Goal: Use online tool/utility: Utilize a website feature to perform a specific function

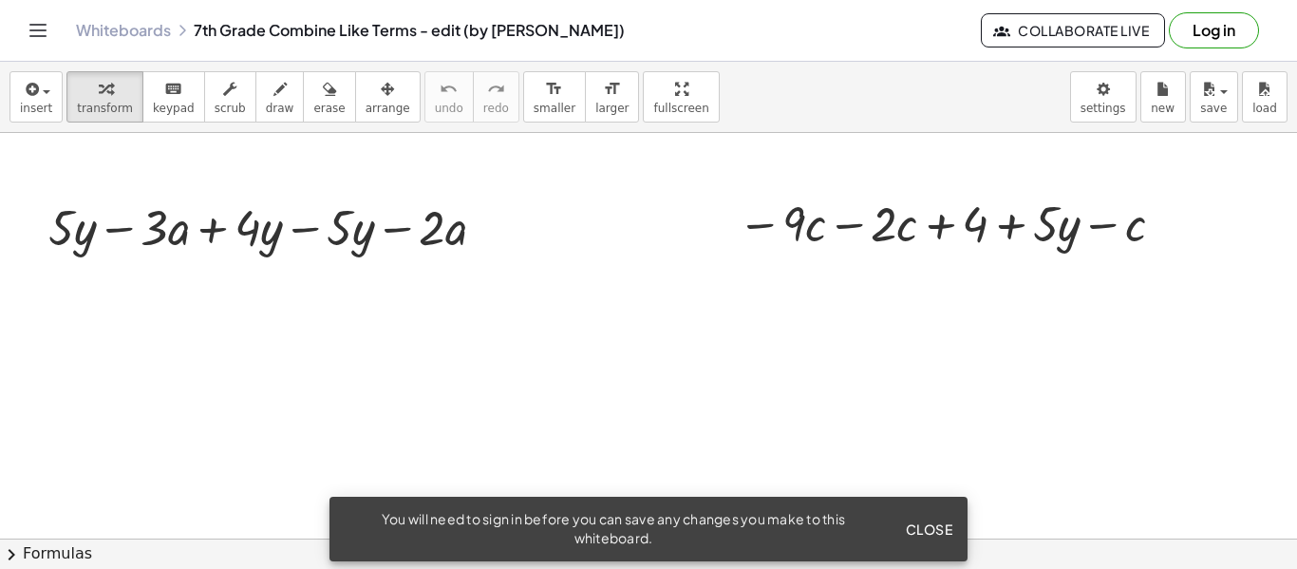
scroll to position [430, 0]
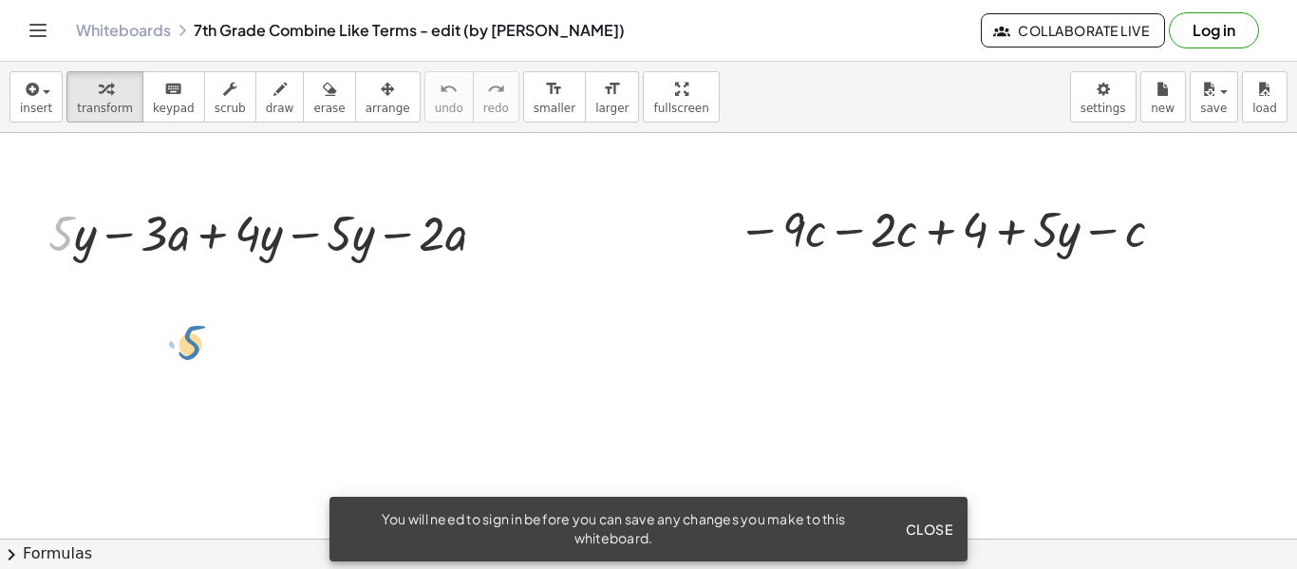
drag, startPoint x: 67, startPoint y: 233, endPoint x: 199, endPoint y: 344, distance: 171.8
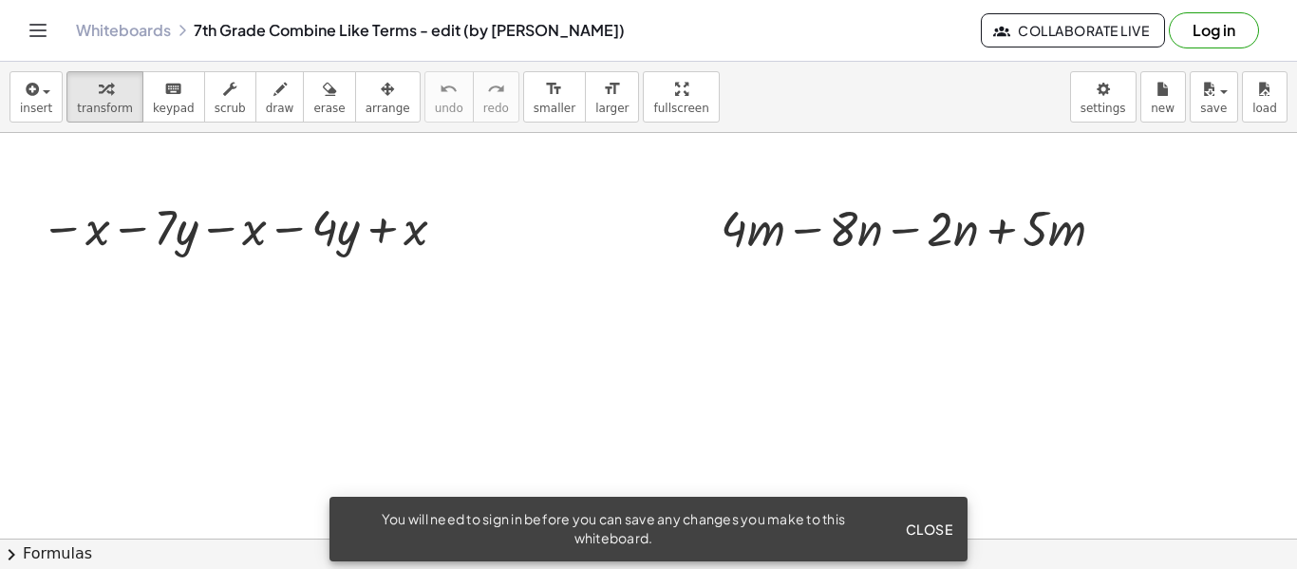
scroll to position [1000, 0]
drag, startPoint x: 729, startPoint y: 235, endPoint x: 1031, endPoint y: 233, distance: 302.0
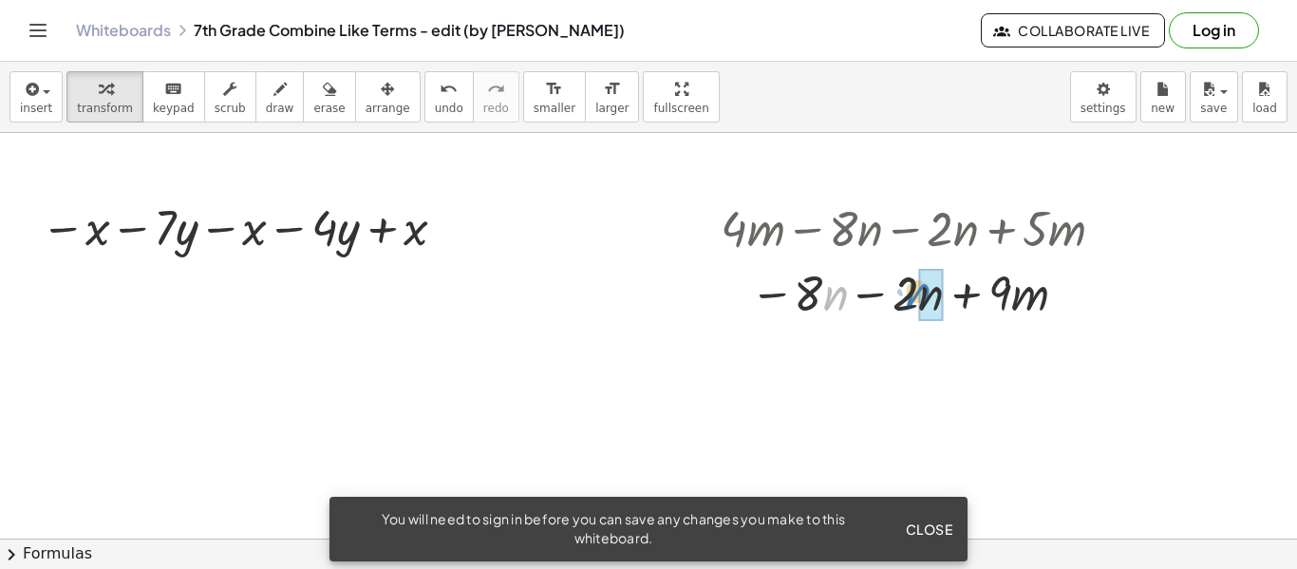
drag, startPoint x: 826, startPoint y: 297, endPoint x: 909, endPoint y: 296, distance: 82.6
click at [909, 296] on div at bounding box center [920, 291] width 418 height 65
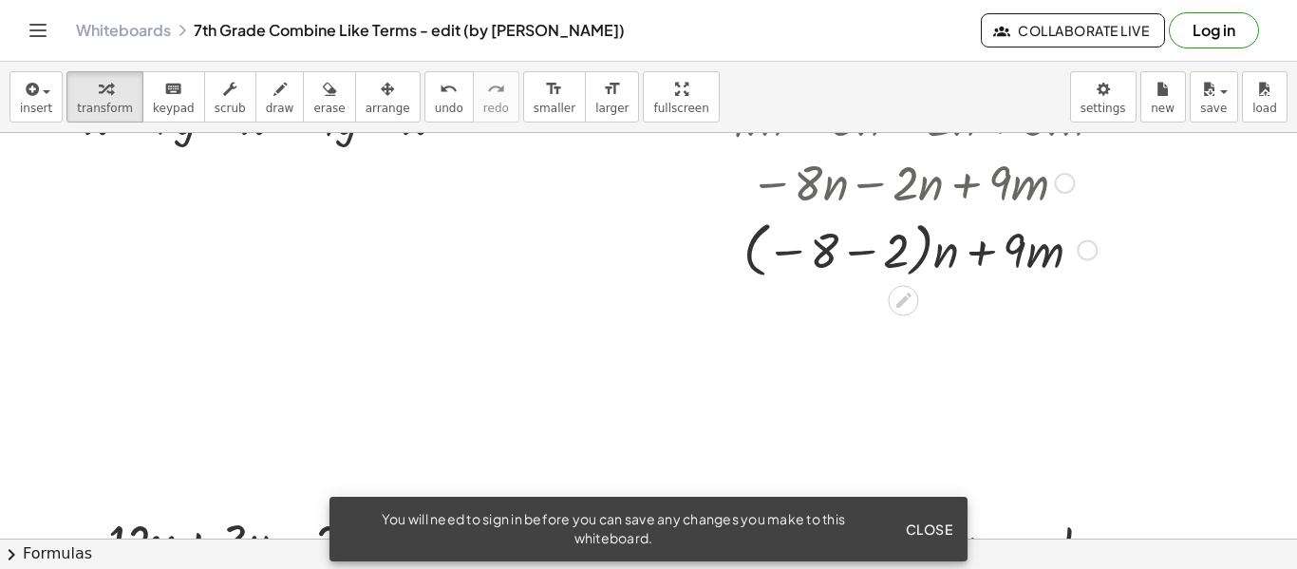
scroll to position [1113, 0]
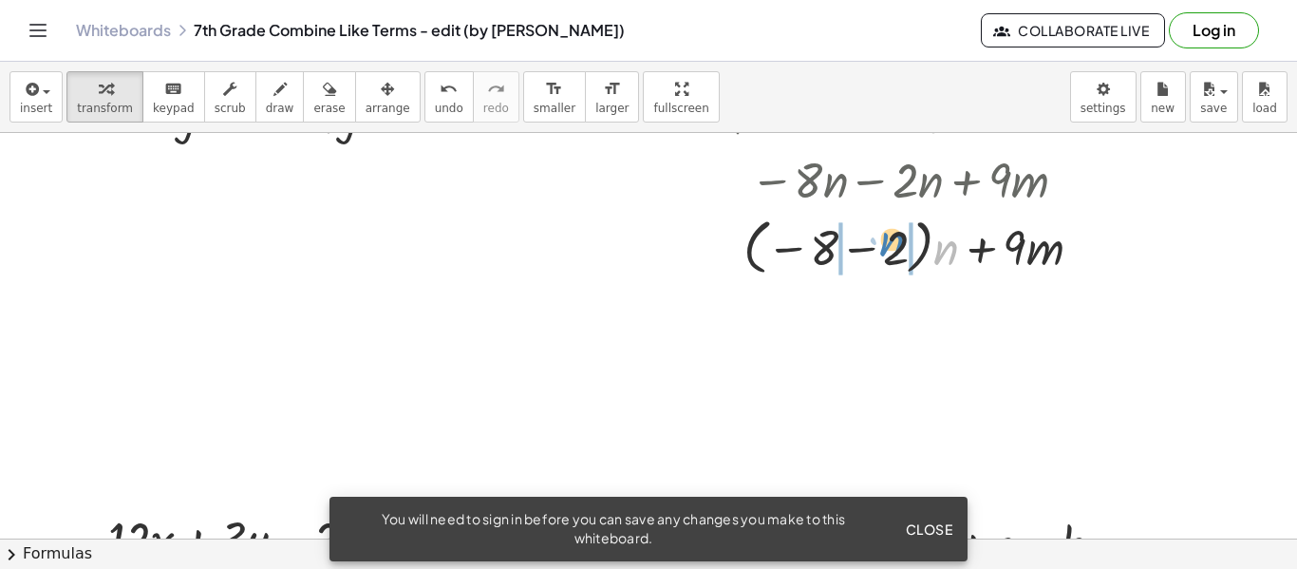
drag, startPoint x: 943, startPoint y: 259, endPoint x: 888, endPoint y: 251, distance: 55.7
click at [888, 251] on div at bounding box center [920, 245] width 418 height 69
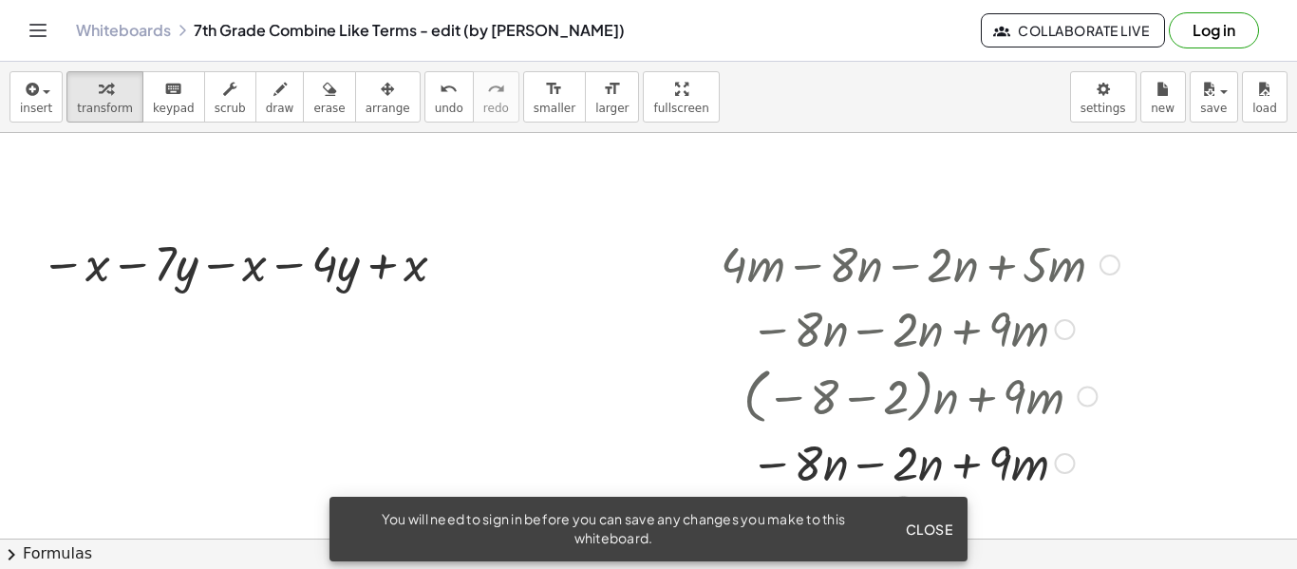
scroll to position [952, 0]
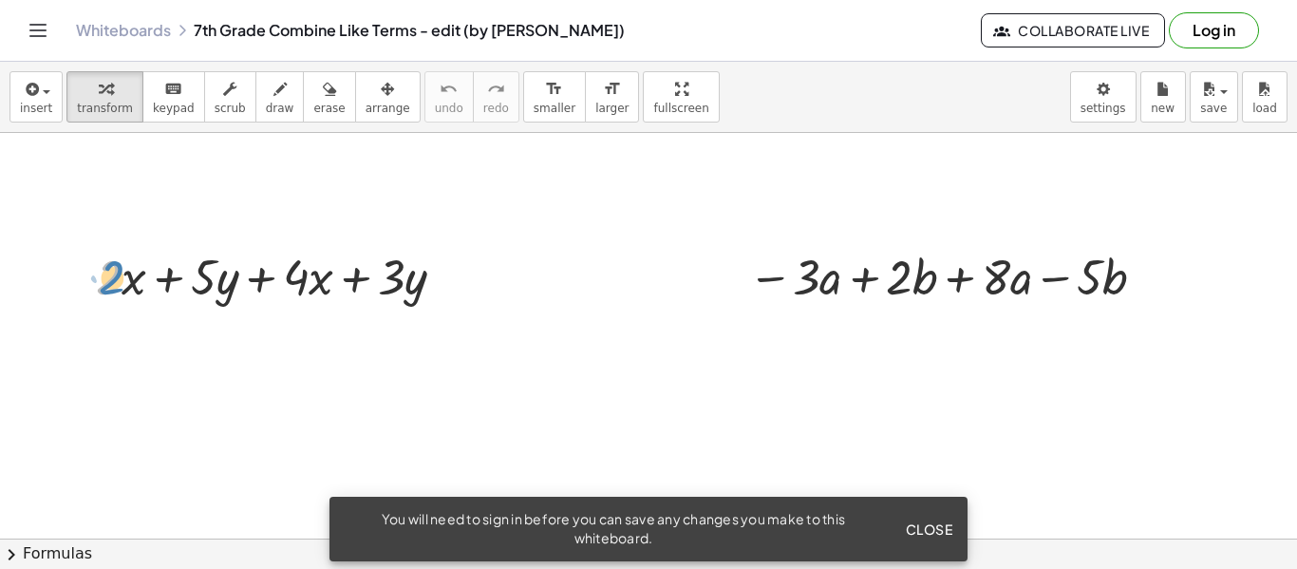
click at [122, 266] on div at bounding box center [278, 275] width 384 height 65
drag, startPoint x: 99, startPoint y: 283, endPoint x: 275, endPoint y: 288, distance: 176.7
click at [275, 288] on div at bounding box center [270, 275] width 375 height 65
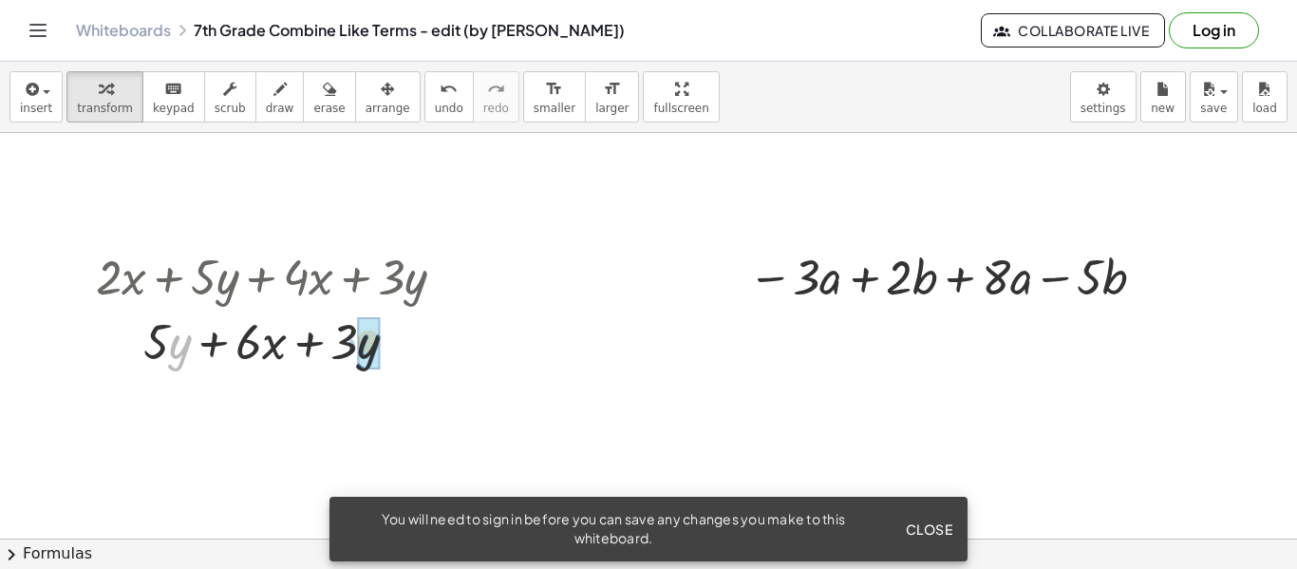
drag, startPoint x: 174, startPoint y: 340, endPoint x: 363, endPoint y: 339, distance: 189.0
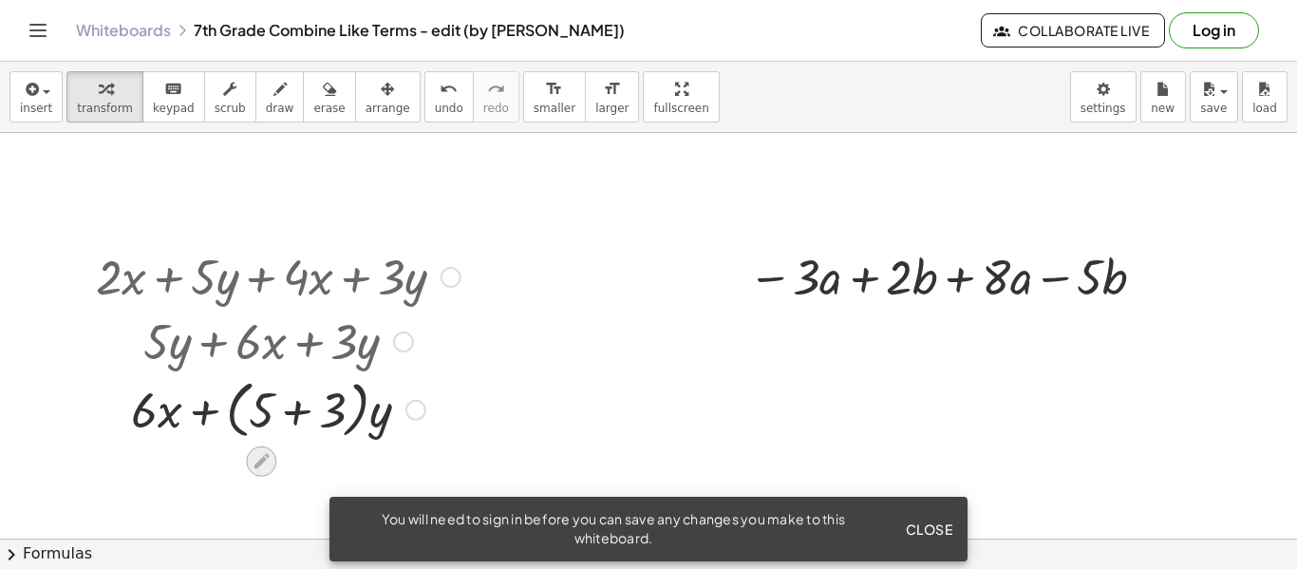
click at [259, 465] on icon at bounding box center [261, 461] width 15 height 15
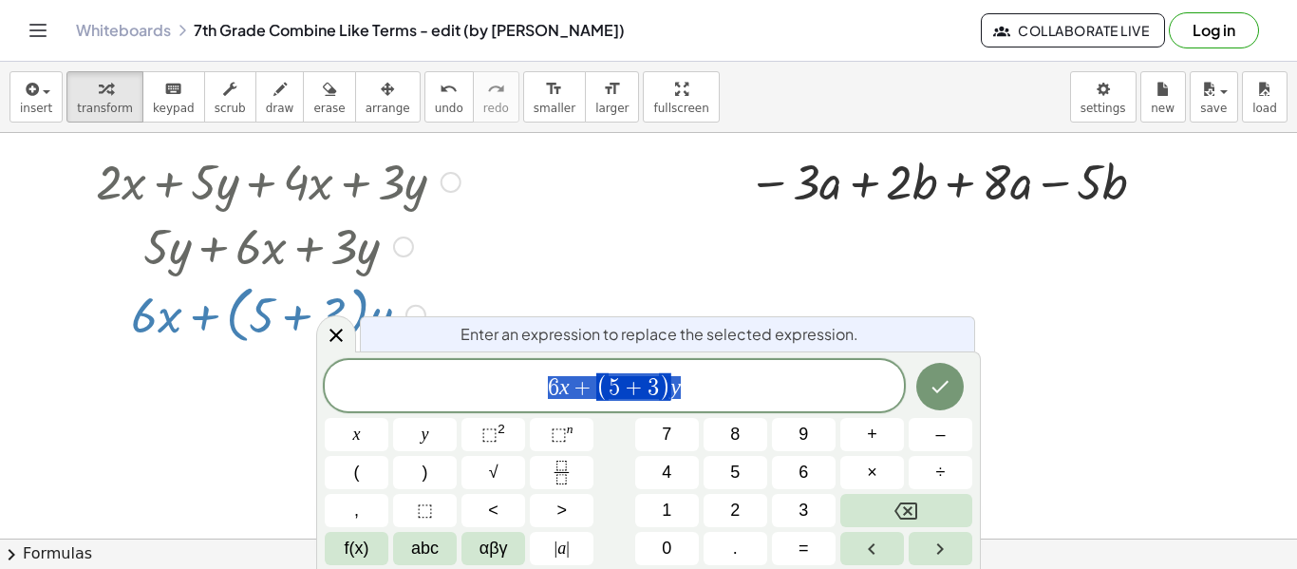
scroll to position [96, 0]
click at [435, 114] on span "undo" at bounding box center [449, 108] width 28 height 13
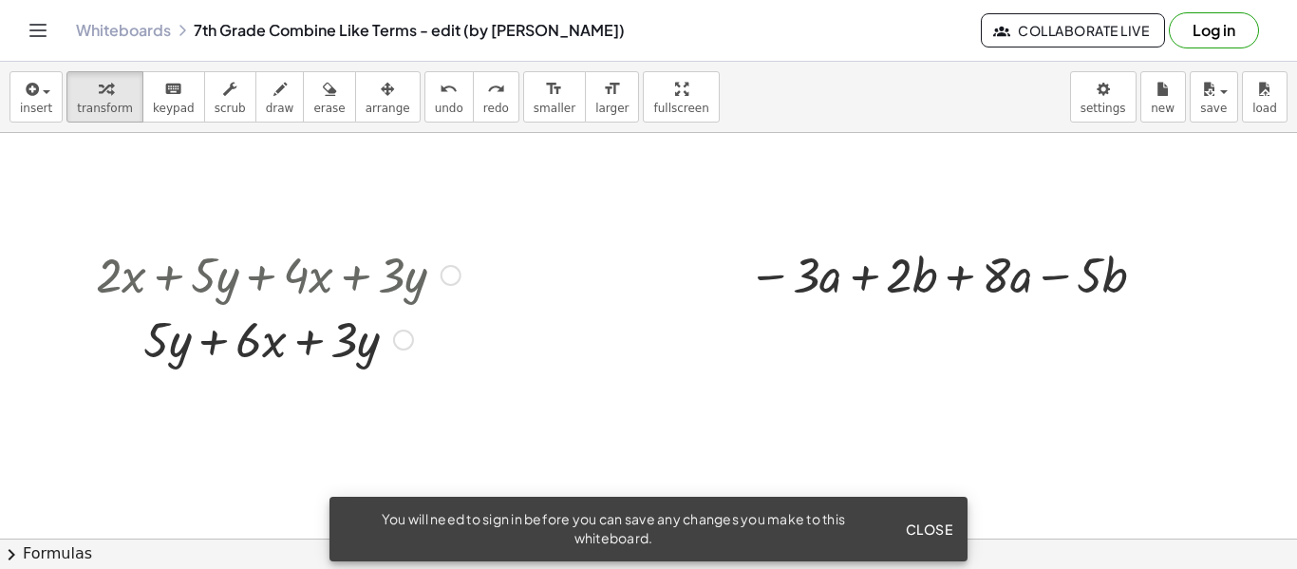
scroll to position [0, 0]
drag, startPoint x: 168, startPoint y: 340, endPoint x: 364, endPoint y: 351, distance: 196.0
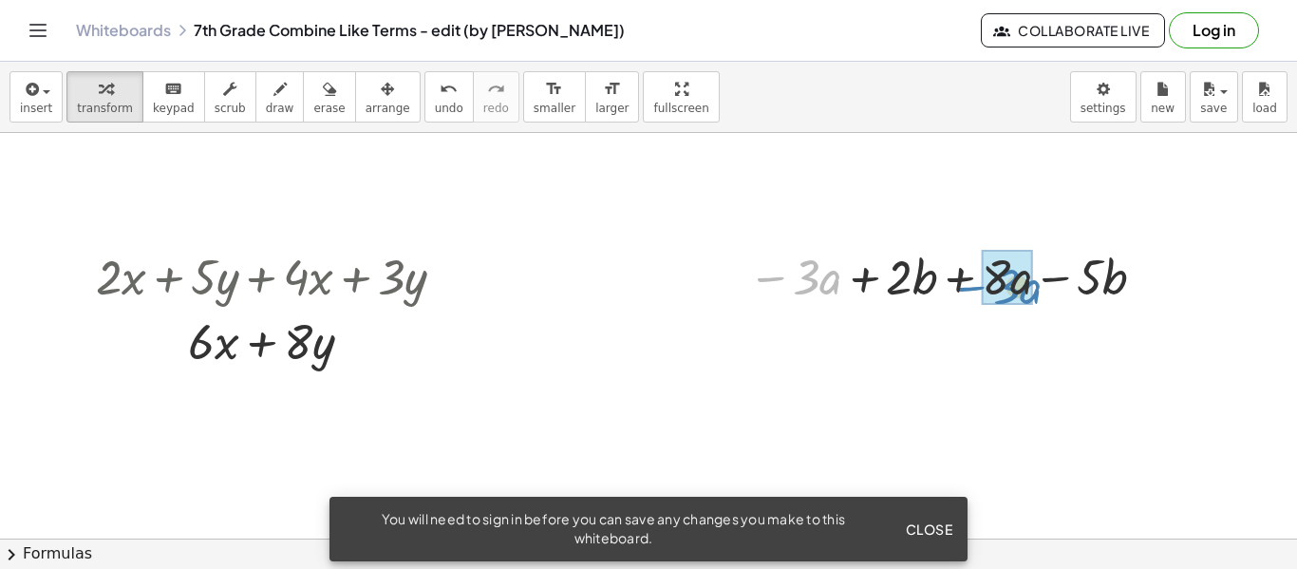
drag, startPoint x: 817, startPoint y: 274, endPoint x: 1017, endPoint y: 281, distance: 200.5
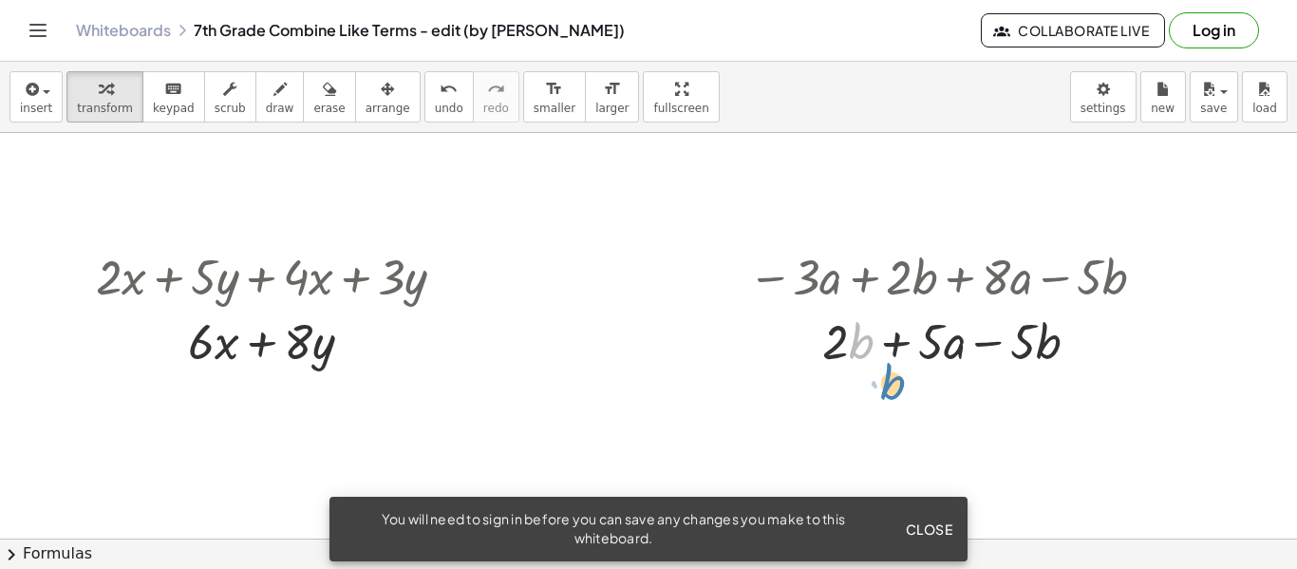
drag, startPoint x: 850, startPoint y: 344, endPoint x: 868, endPoint y: 373, distance: 34.5
click at [868, 373] on div "− · 3 · a + · 2 · b + · 8 · a − · 5 · b · b · a + · 2 · b − · 5 · b + · 5" at bounding box center [943, 307] width 447 height 139
drag, startPoint x: 835, startPoint y: 350, endPoint x: 1024, endPoint y: 346, distance: 189.0
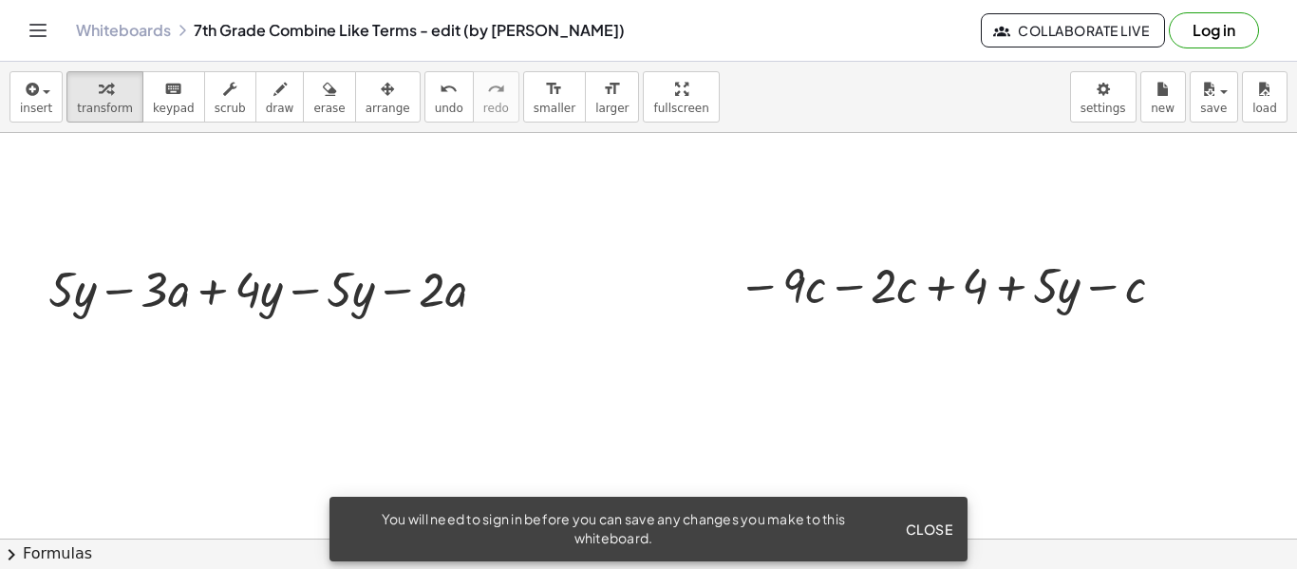
scroll to position [376, 0]
drag, startPoint x: 80, startPoint y: 275, endPoint x: 183, endPoint y: 412, distance: 171.5
click at [183, 412] on div "+ · 2 · x + · 5 · y + · 4 · x + · 3 · y + · 5 · y + · 6 · x + · 3 · y + · y + ·…" at bounding box center [648, 549] width 1297 height 1585
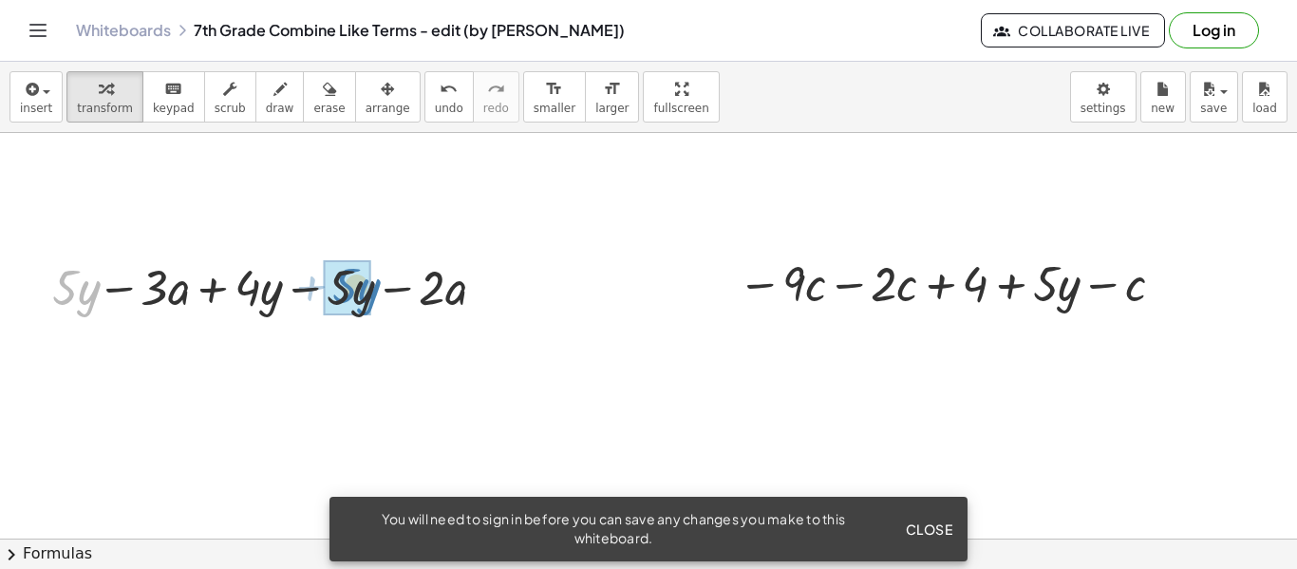
drag, startPoint x: 63, startPoint y: 295, endPoint x: 342, endPoint y: 293, distance: 279.2
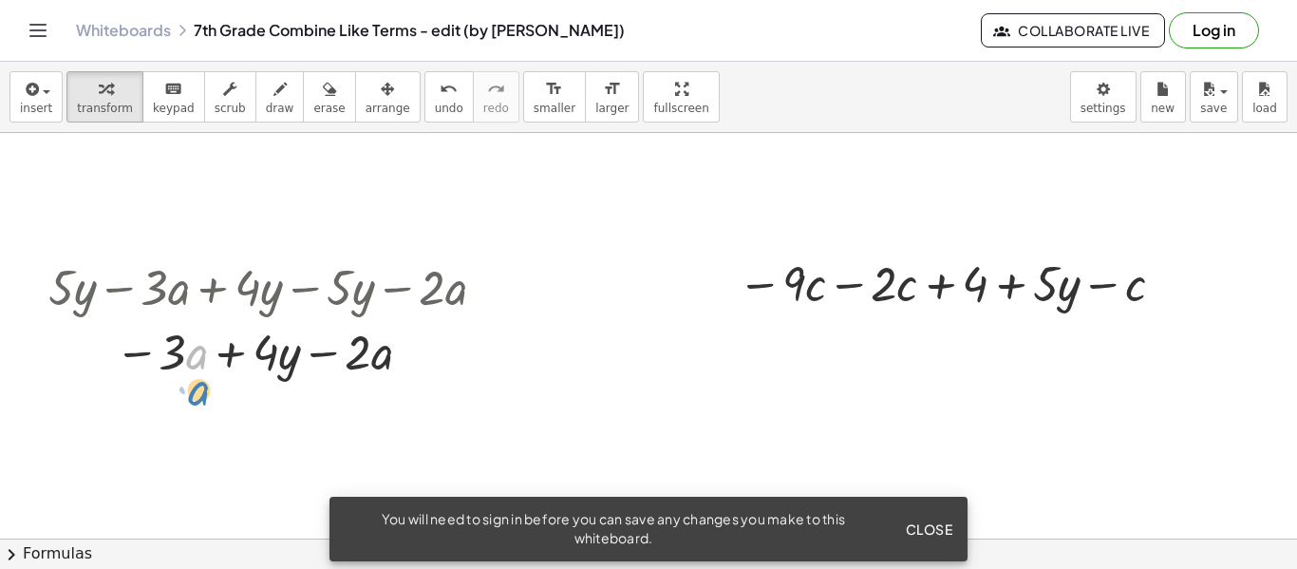
drag, startPoint x: 187, startPoint y: 345, endPoint x: 188, endPoint y: 375, distance: 30.4
click at [188, 375] on div at bounding box center [274, 350] width 471 height 65
drag, startPoint x: 161, startPoint y: 348, endPoint x: 354, endPoint y: 343, distance: 192.9
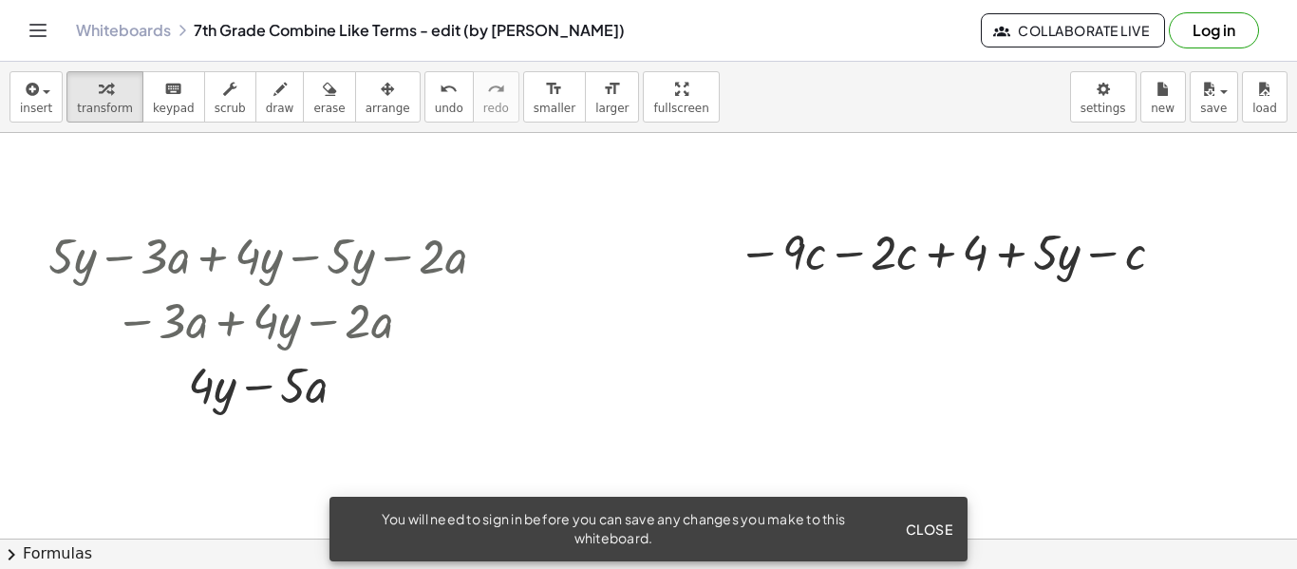
scroll to position [411, 0]
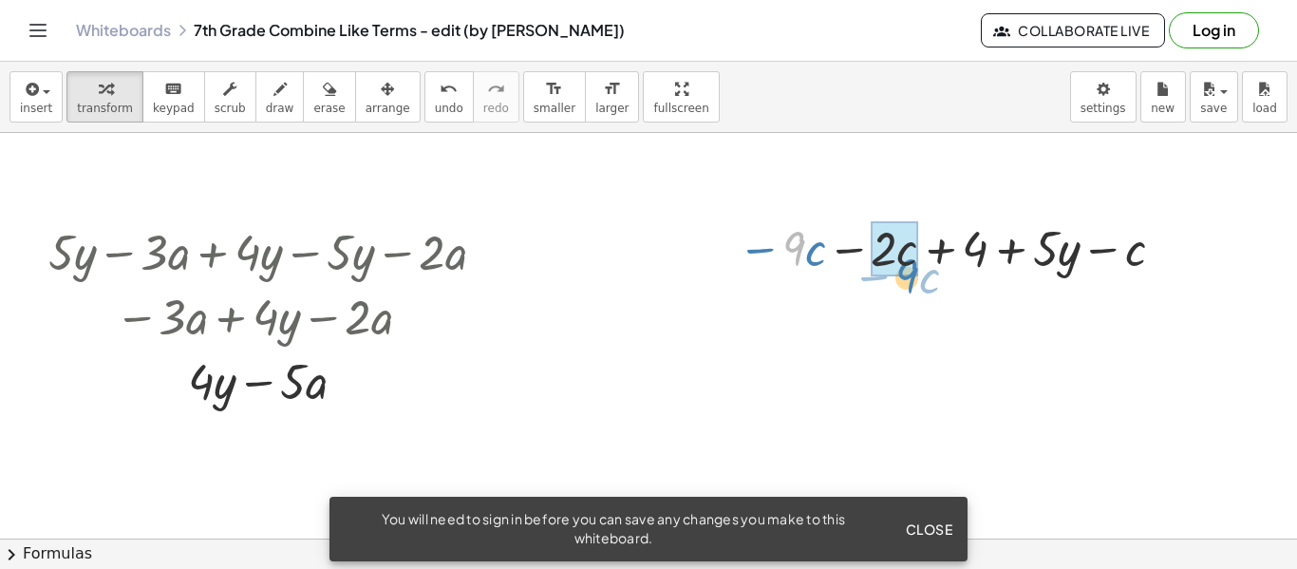
drag, startPoint x: 797, startPoint y: 245, endPoint x: 908, endPoint y: 272, distance: 114.3
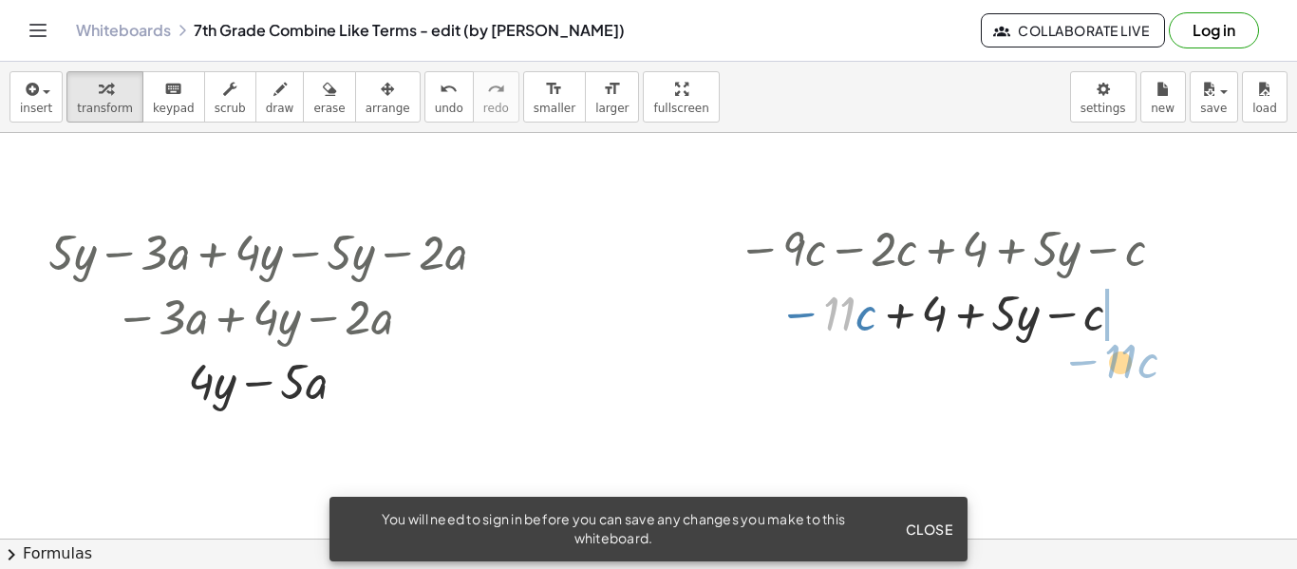
drag, startPoint x: 837, startPoint y: 306, endPoint x: 1116, endPoint y: 353, distance: 283.2
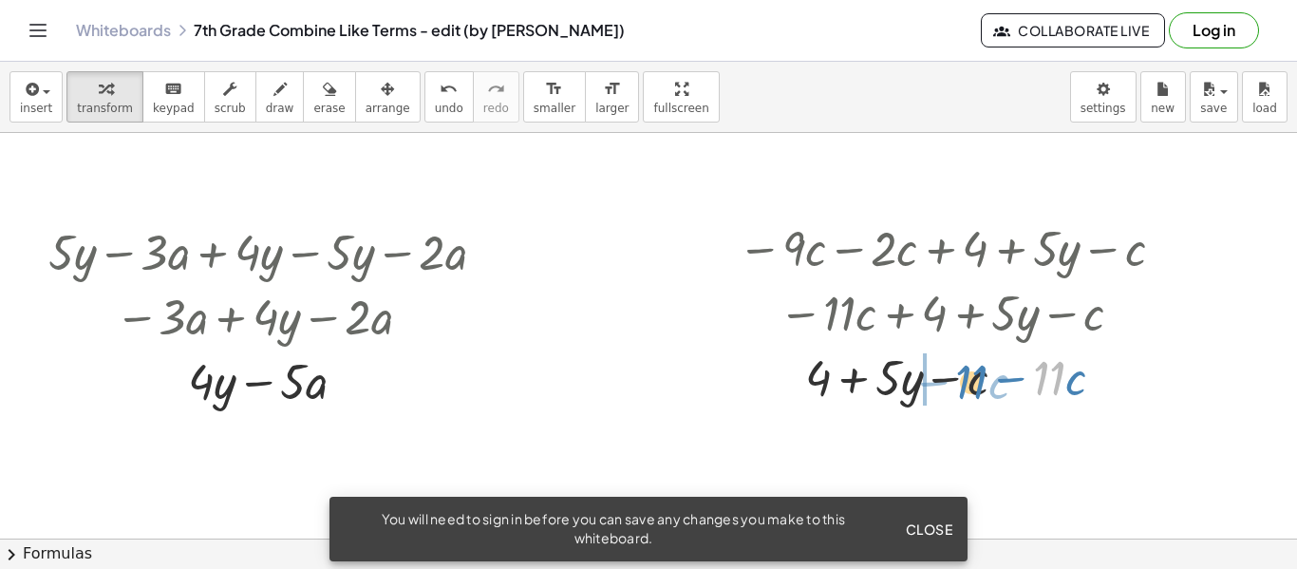
drag, startPoint x: 1047, startPoint y: 374, endPoint x: 969, endPoint y: 378, distance: 78.0
click at [969, 378] on div at bounding box center [954, 376] width 452 height 65
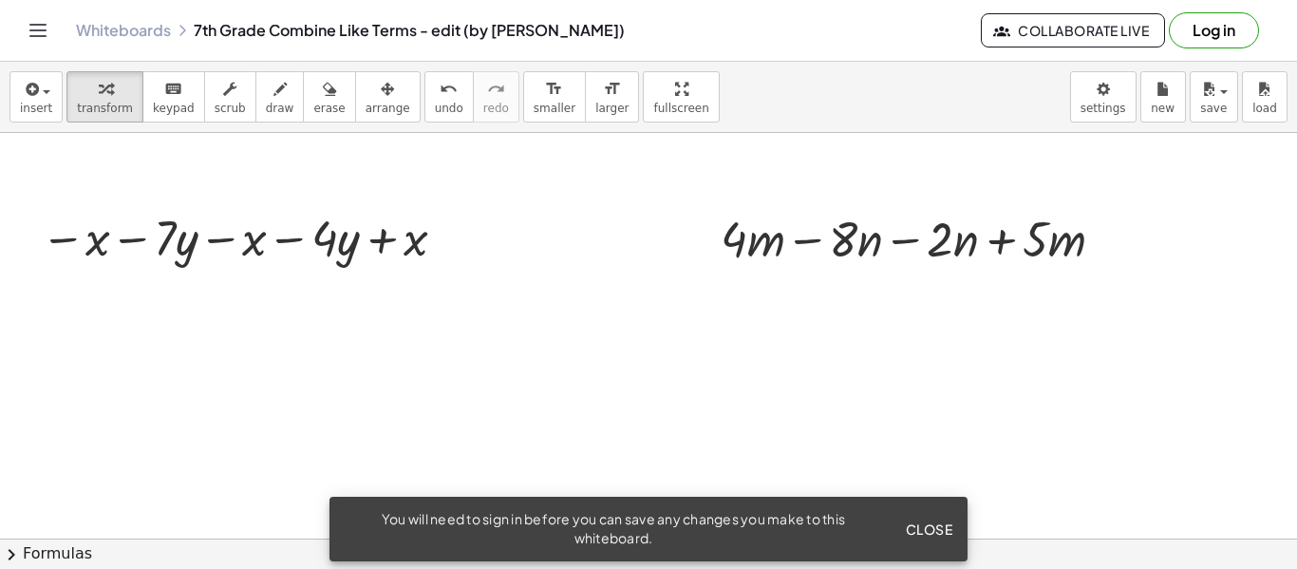
scroll to position [991, 0]
drag, startPoint x: 69, startPoint y: 236, endPoint x: 228, endPoint y: 251, distance: 159.3
click at [228, 251] on div at bounding box center [247, 235] width 432 height 65
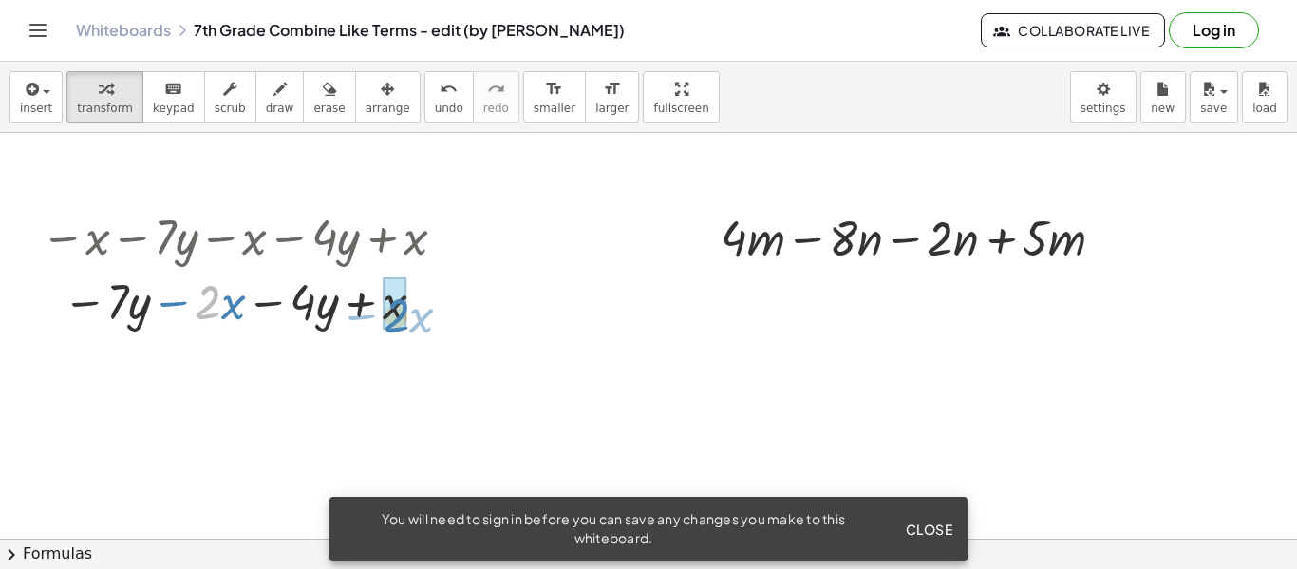
drag, startPoint x: 215, startPoint y: 306, endPoint x: 403, endPoint y: 319, distance: 188.5
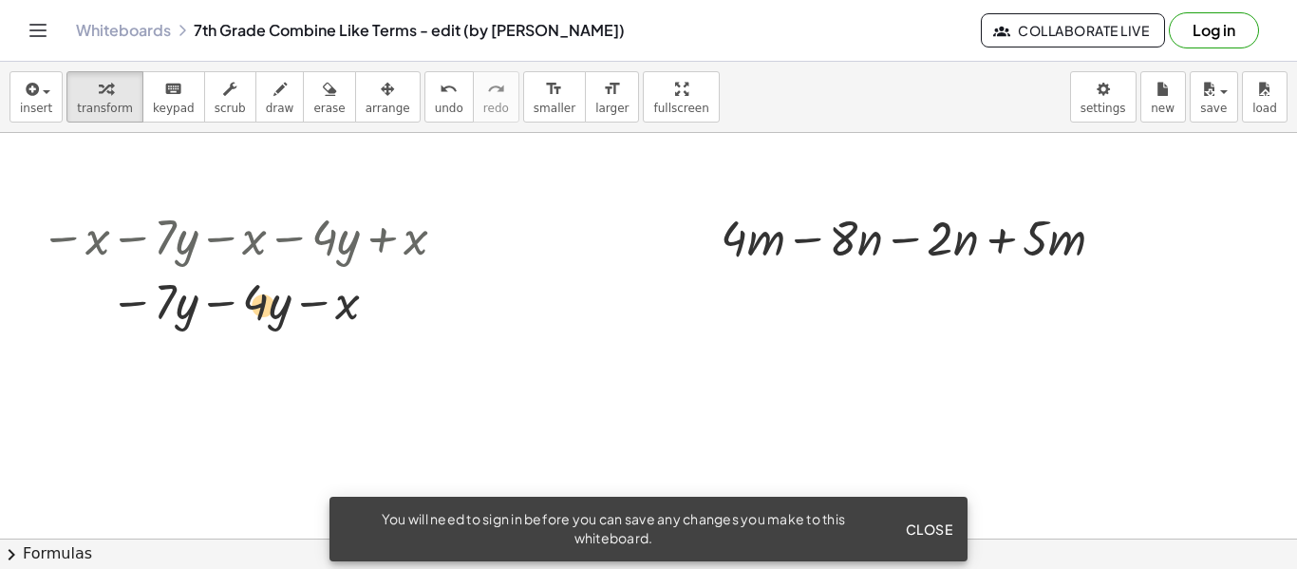
drag, startPoint x: 273, startPoint y: 308, endPoint x: 256, endPoint y: 311, distance: 16.4
click at [256, 311] on div at bounding box center [247, 300] width 432 height 65
drag, startPoint x: 258, startPoint y: 300, endPoint x: 189, endPoint y: 314, distance: 70.8
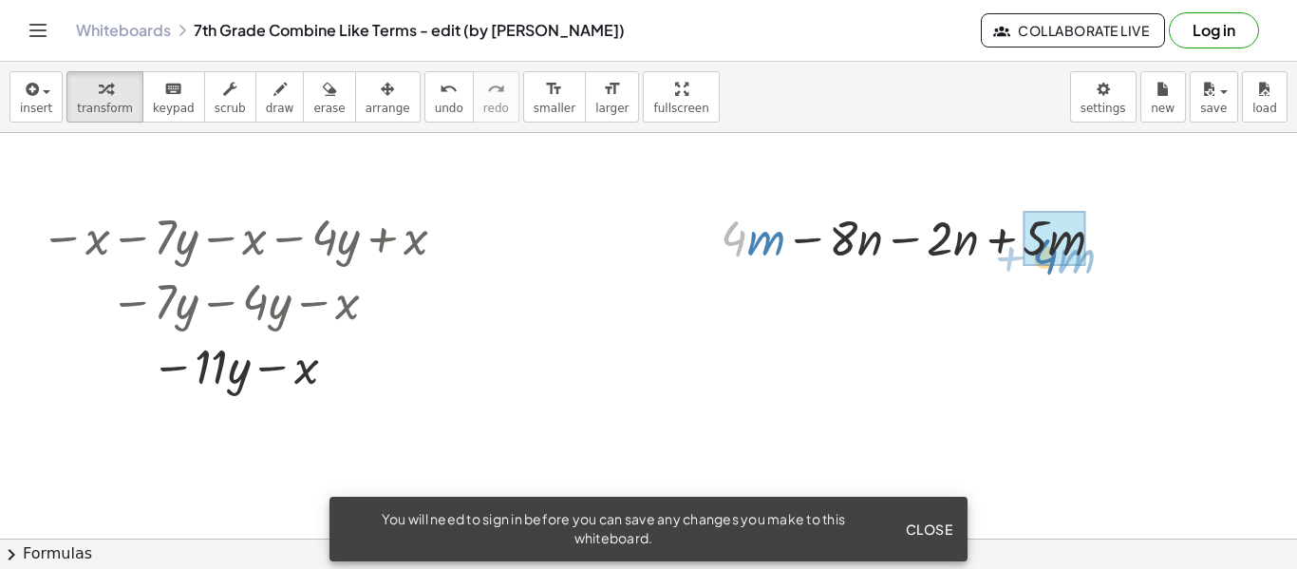
drag, startPoint x: 735, startPoint y: 234, endPoint x: 1050, endPoint y: 252, distance: 314.9
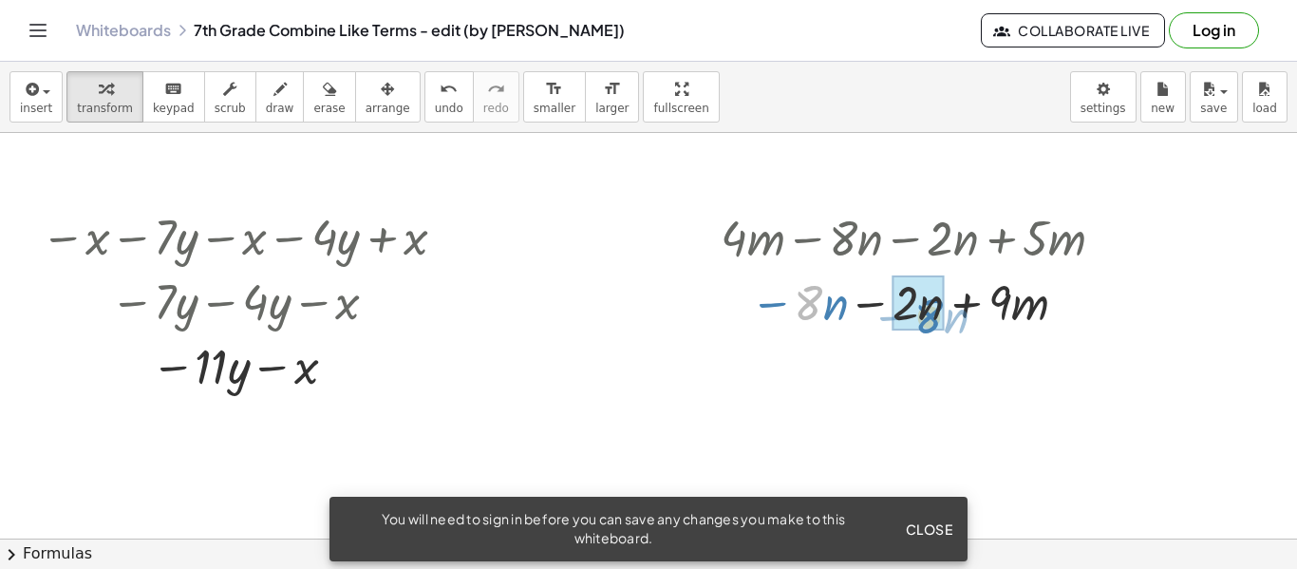
drag, startPoint x: 813, startPoint y: 301, endPoint x: 930, endPoint y: 314, distance: 117.6
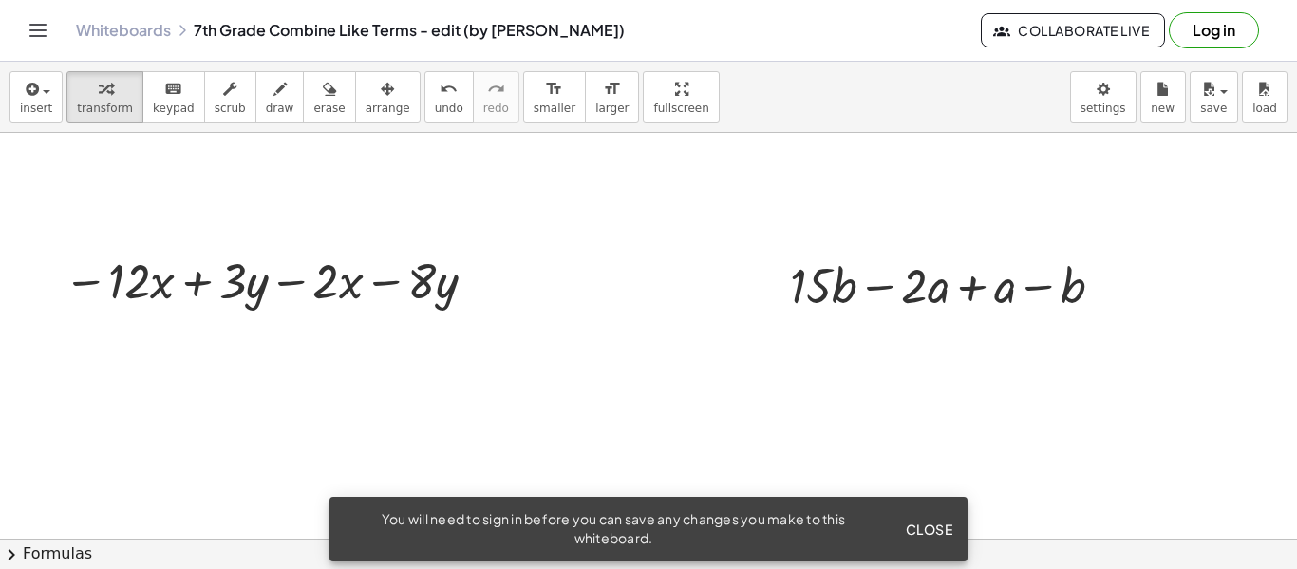
scroll to position [1377, 0]
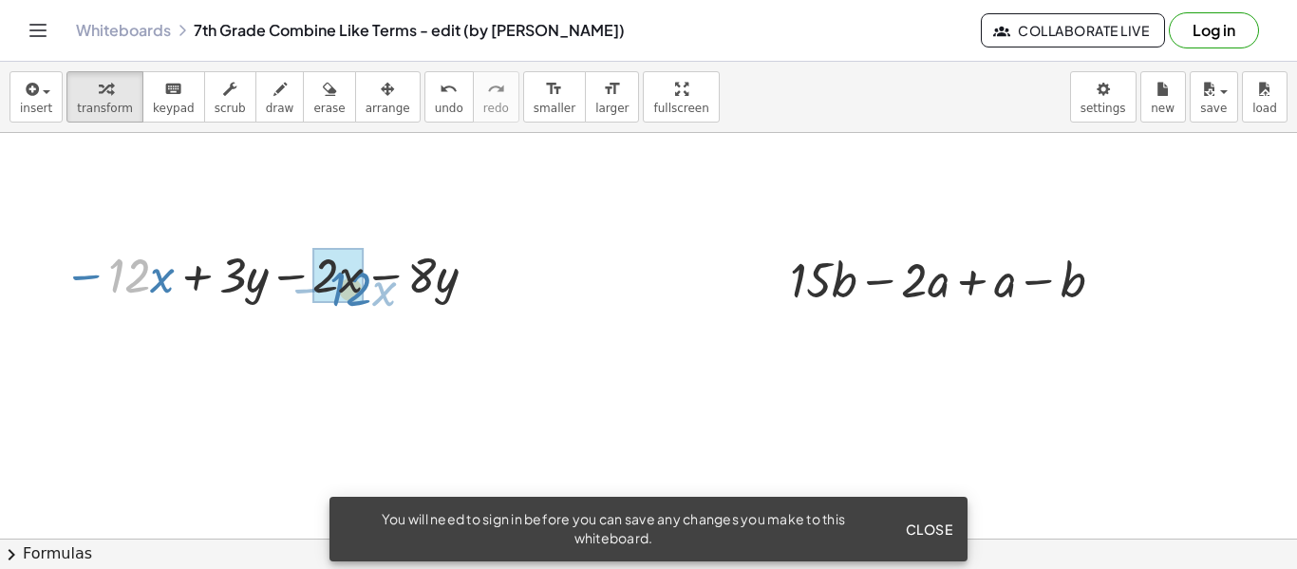
drag, startPoint x: 127, startPoint y: 277, endPoint x: 349, endPoint y: 291, distance: 221.7
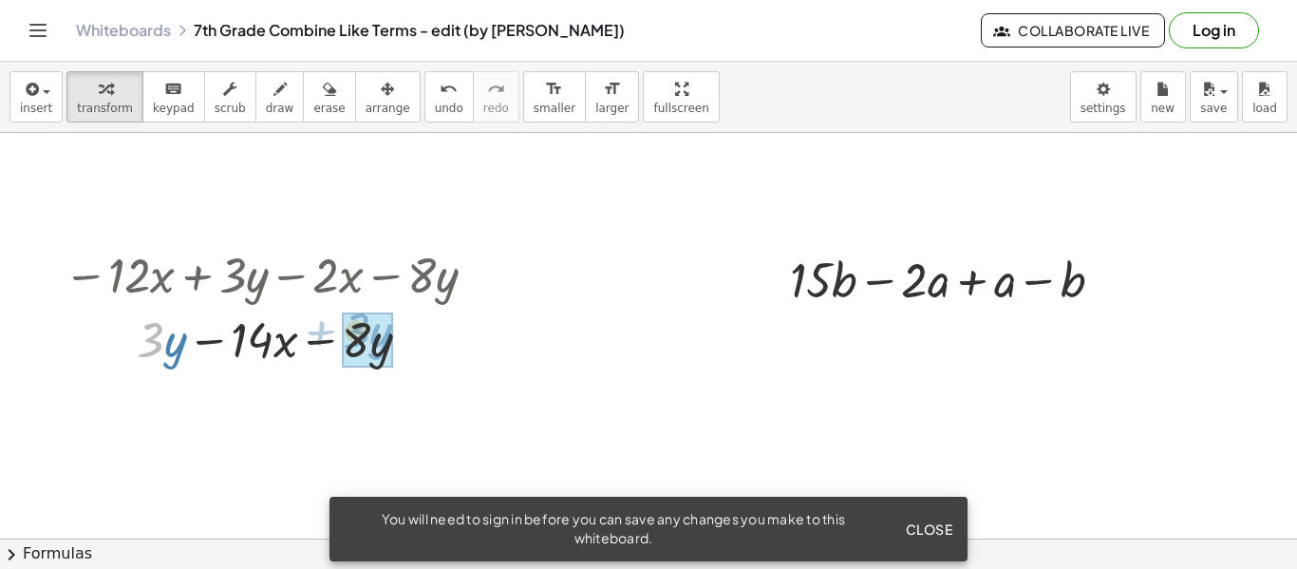
drag, startPoint x: 151, startPoint y: 327, endPoint x: 356, endPoint y: 317, distance: 205.4
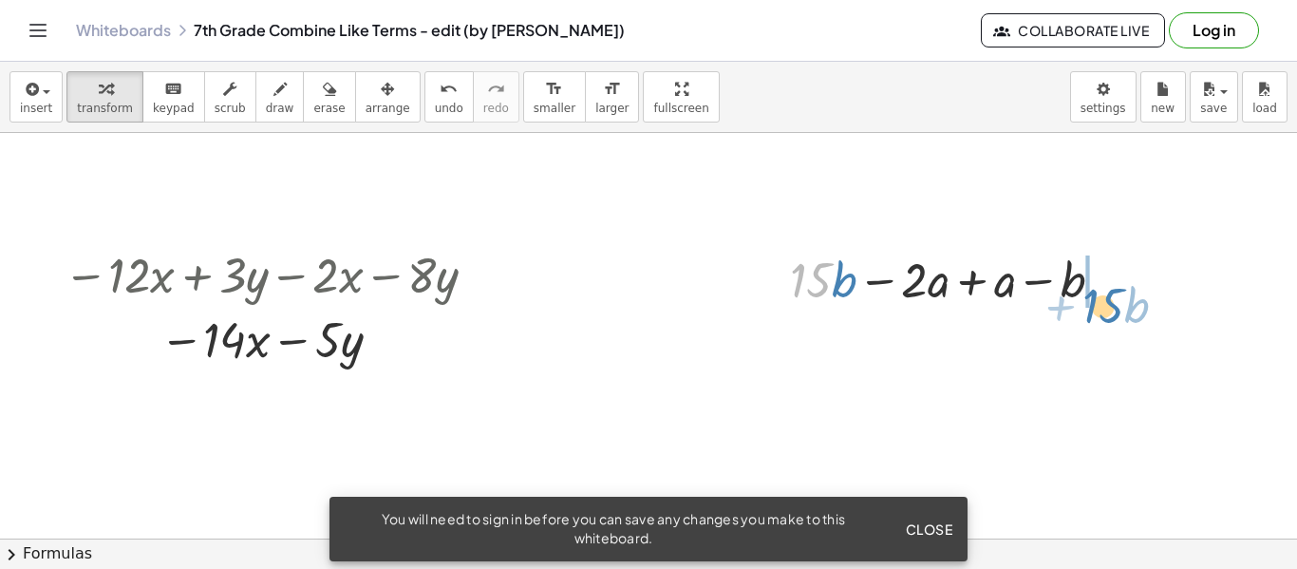
drag, startPoint x: 813, startPoint y: 279, endPoint x: 1103, endPoint y: 304, distance: 290.7
click at [1103, 304] on div at bounding box center [955, 278] width 348 height 65
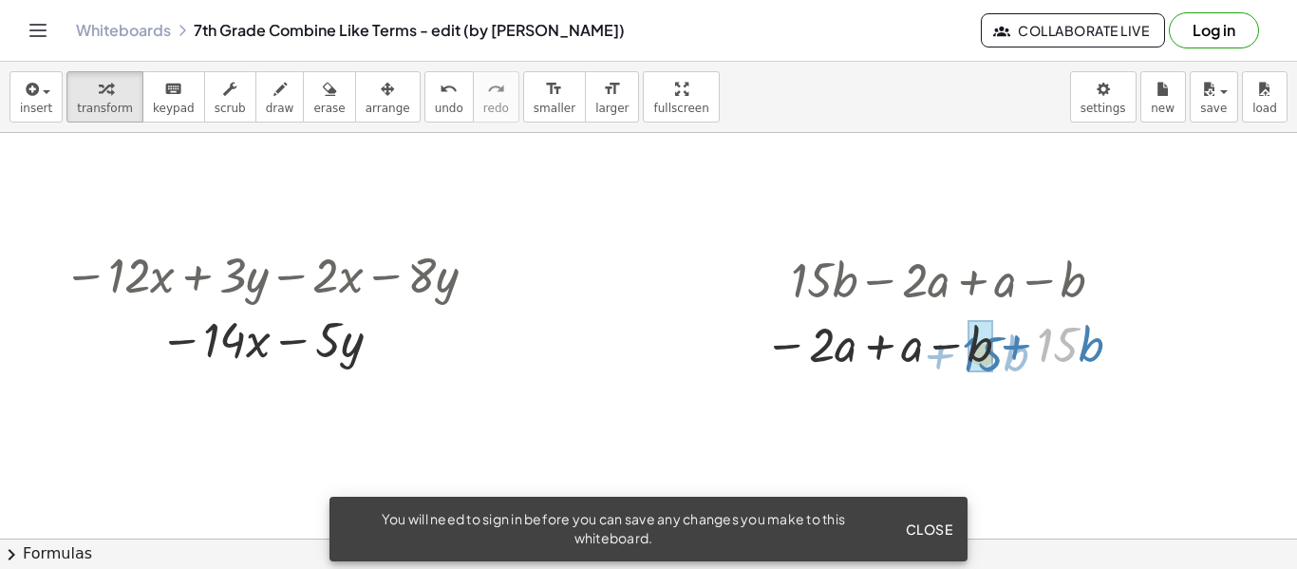
drag, startPoint x: 1058, startPoint y: 349, endPoint x: 982, endPoint y: 358, distance: 76.6
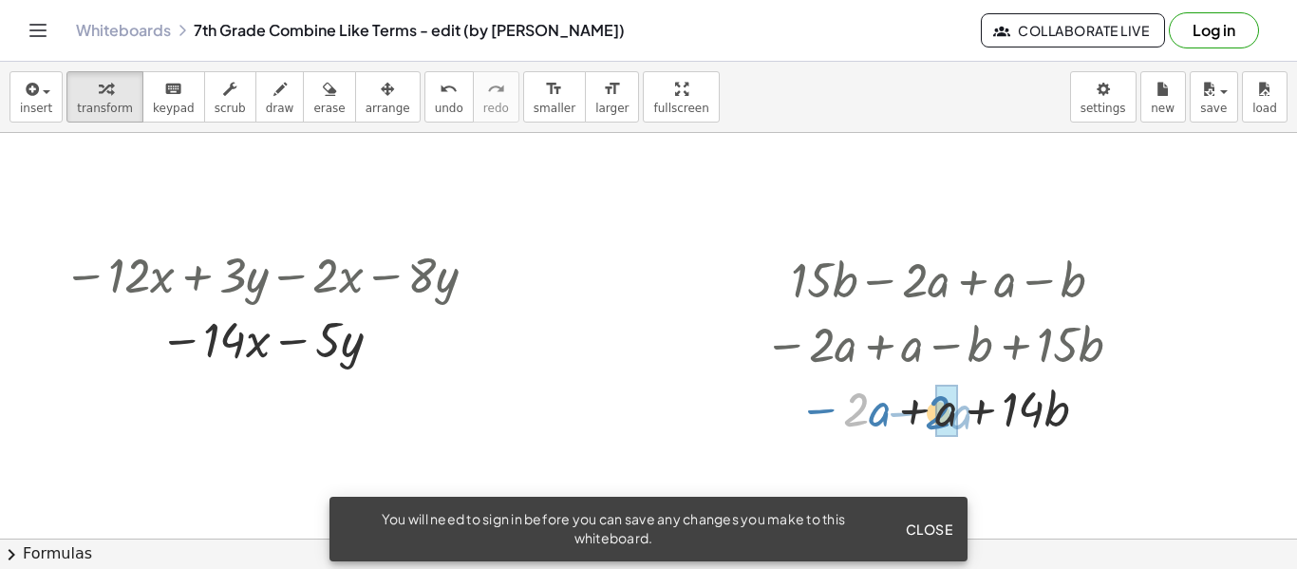
drag, startPoint x: 868, startPoint y: 410, endPoint x: 951, endPoint y: 413, distance: 82.7
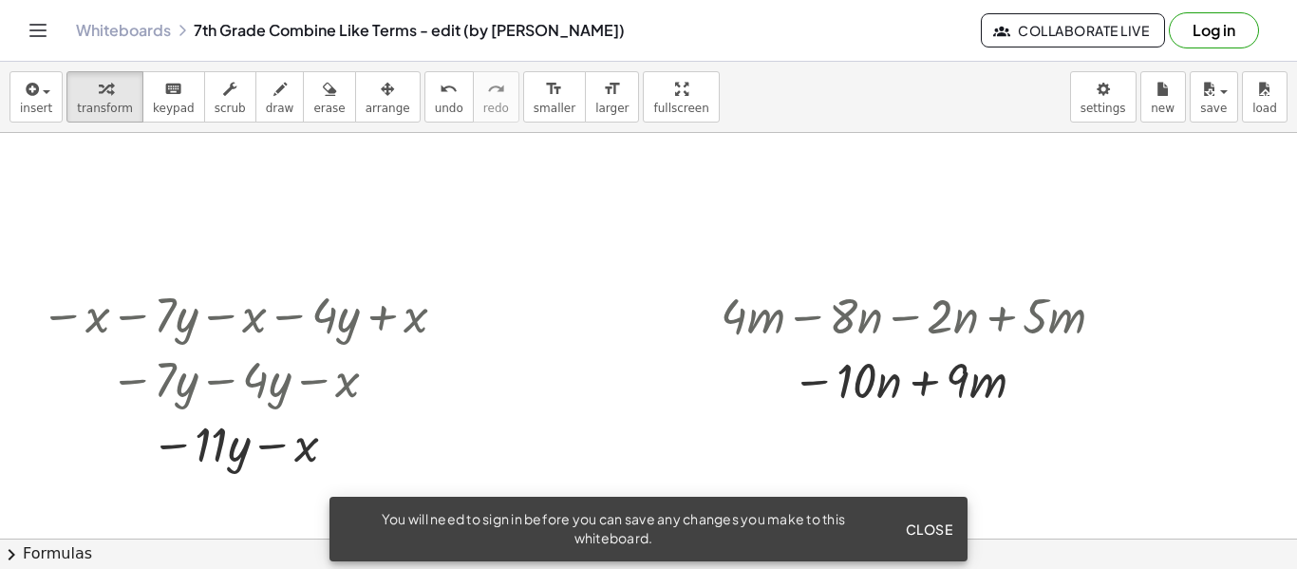
scroll to position [919, 0]
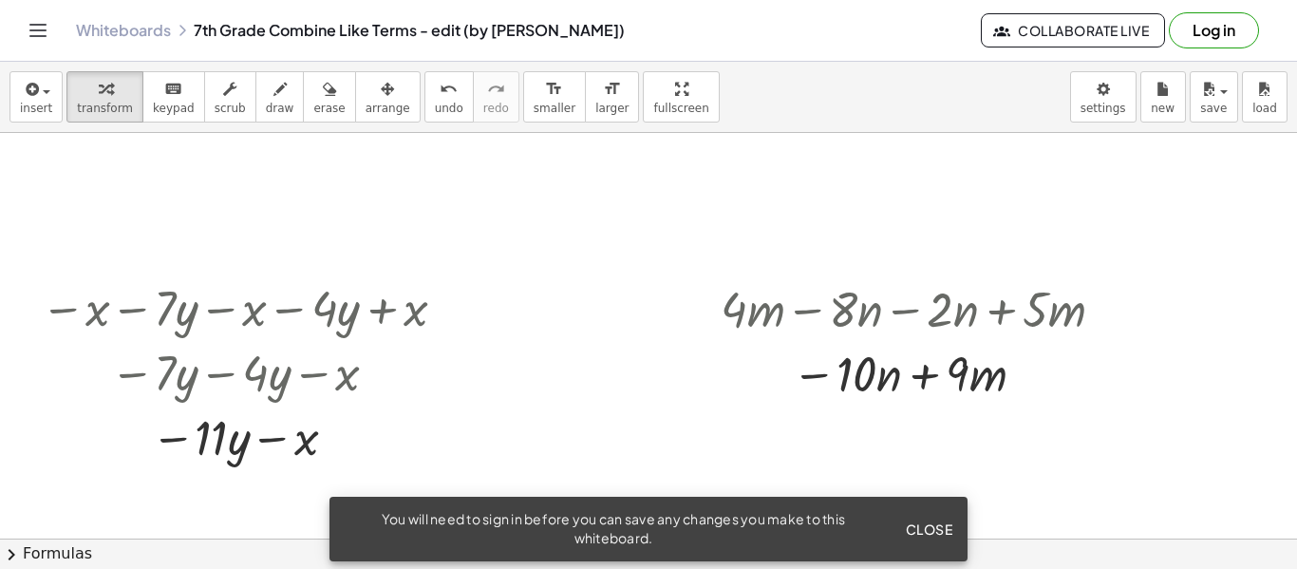
click at [925, 523] on span "Close" at bounding box center [928, 528] width 47 height 17
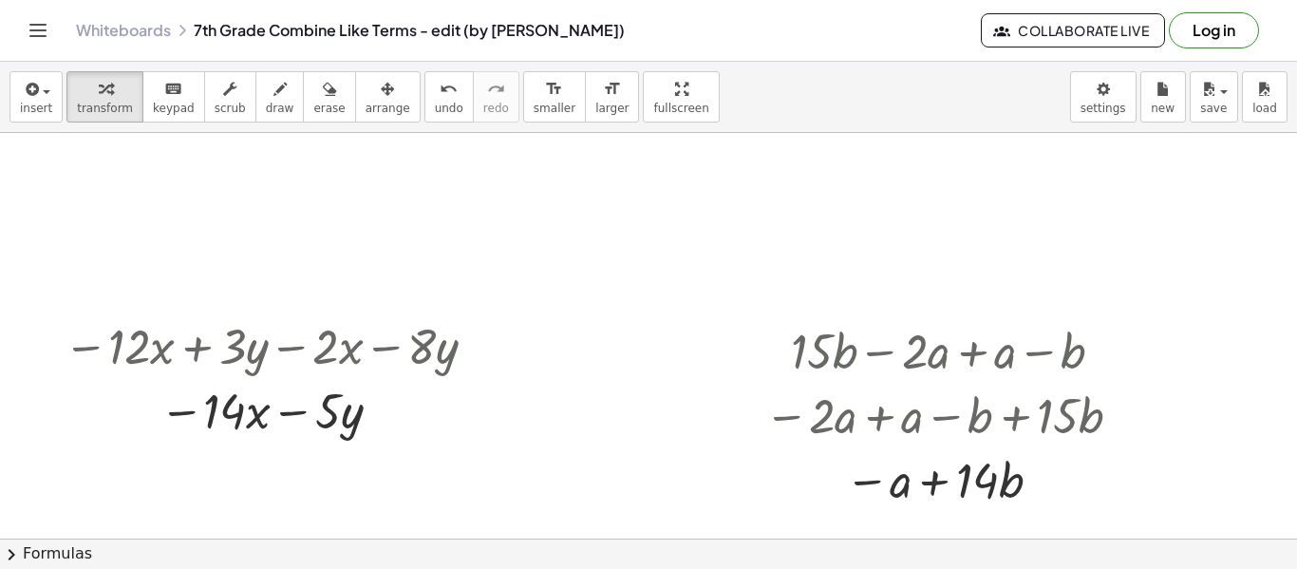
scroll to position [1308, 0]
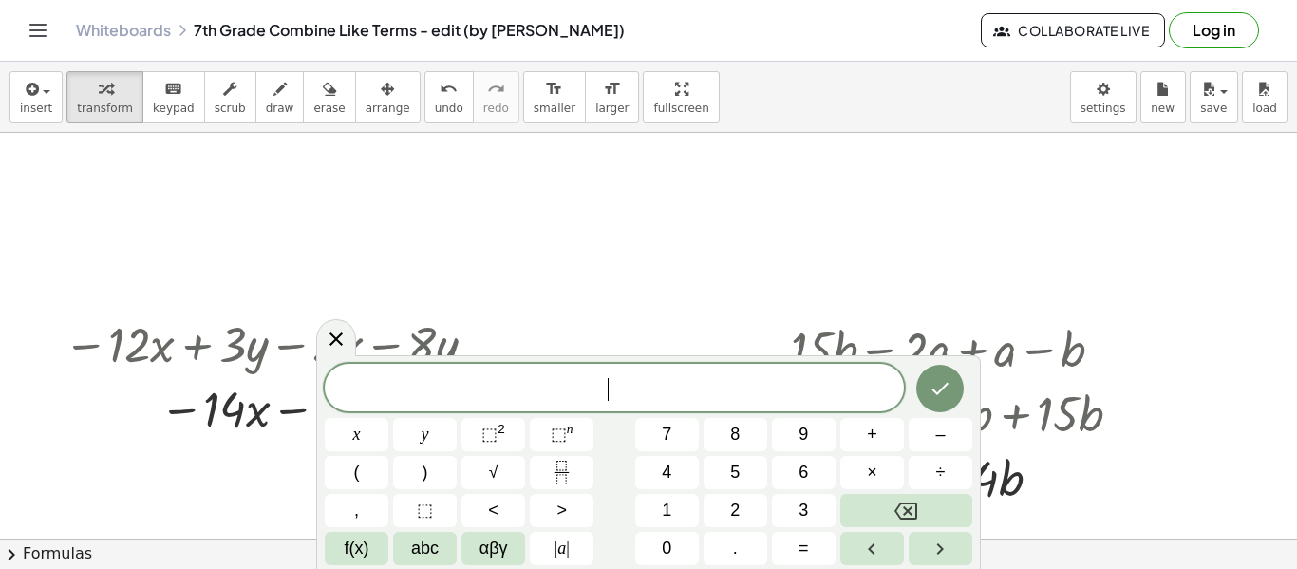
click at [585, 380] on span "​" at bounding box center [614, 389] width 579 height 27
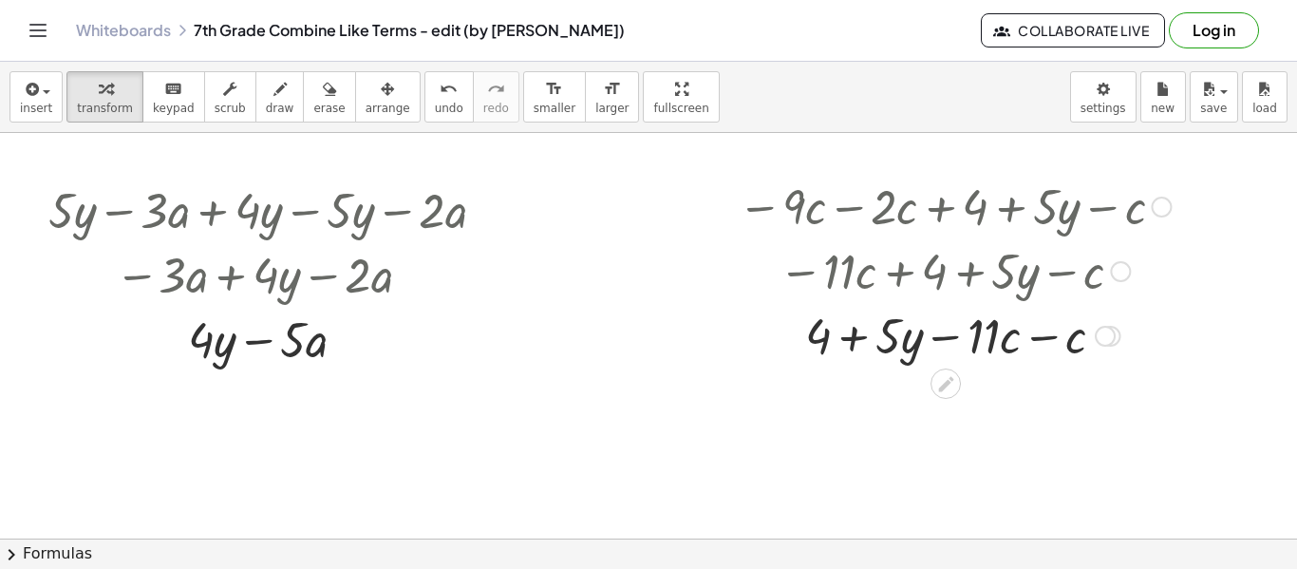
scroll to position [454, 0]
drag, startPoint x: 993, startPoint y: 331, endPoint x: 1094, endPoint y: 336, distance: 101.8
click at [1094, 336] on div at bounding box center [954, 333] width 452 height 65
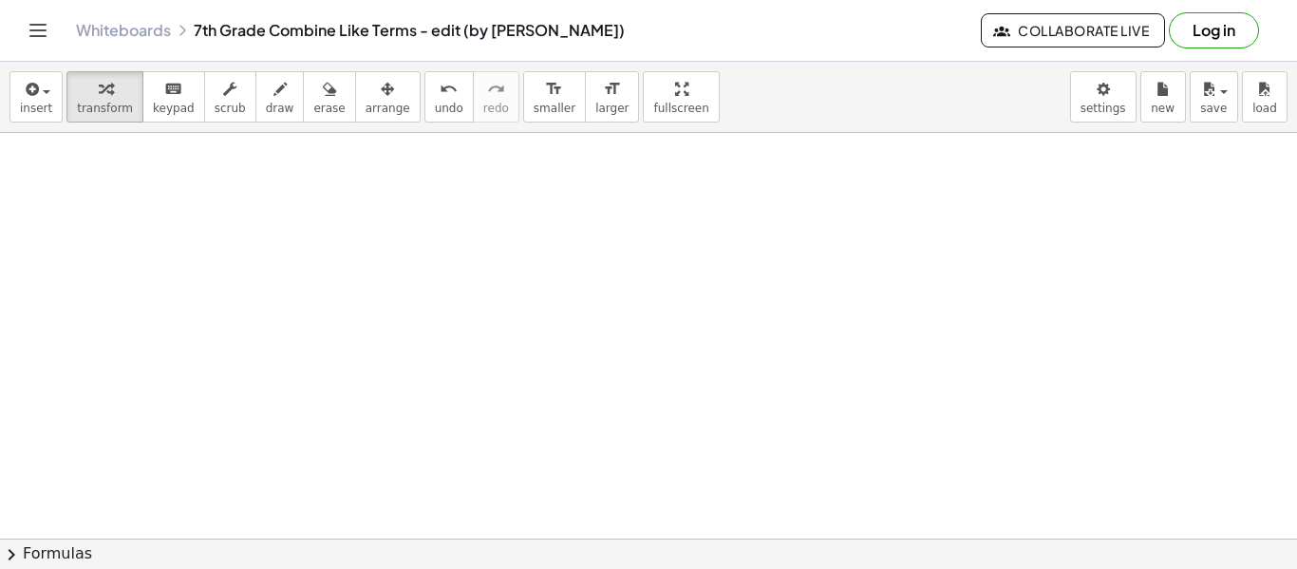
scroll to position [1788, 0]
